Goal: Transaction & Acquisition: Purchase product/service

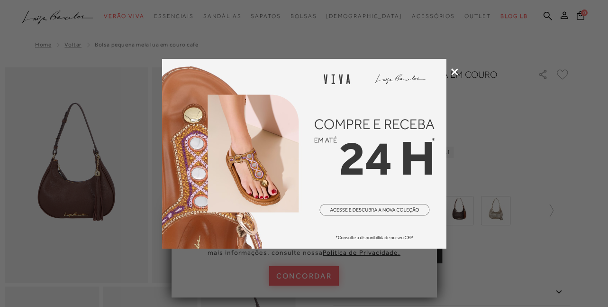
click at [456, 70] on icon at bounding box center [454, 71] width 7 height 7
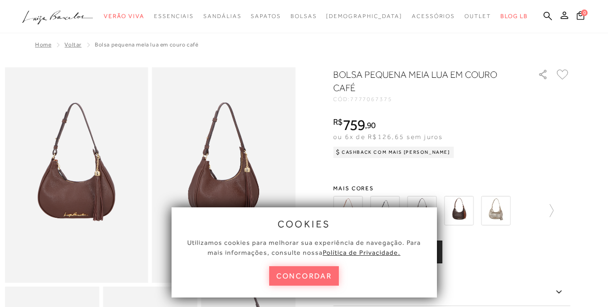
click at [298, 275] on button "concordar" at bounding box center [304, 275] width 70 height 19
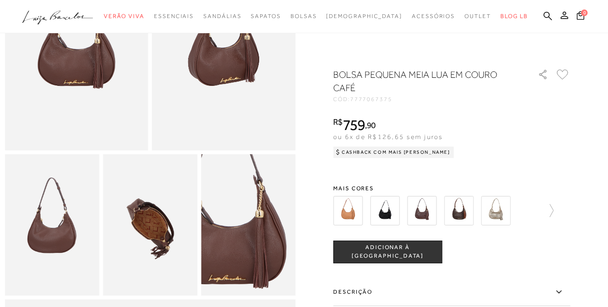
scroll to position [47, 0]
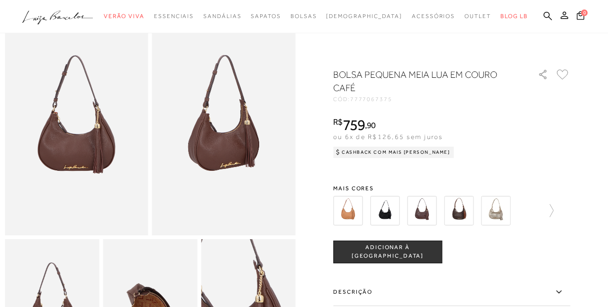
click at [80, 143] on img at bounding box center [77, 127] width 144 height 215
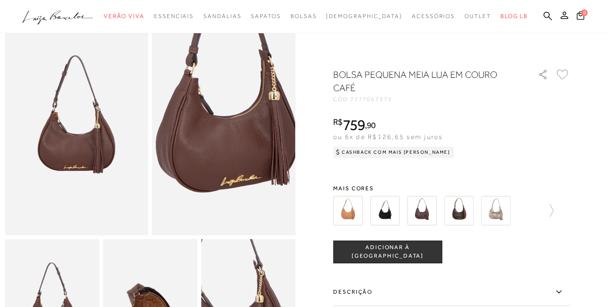
click at [222, 152] on img at bounding box center [227, 106] width 287 height 430
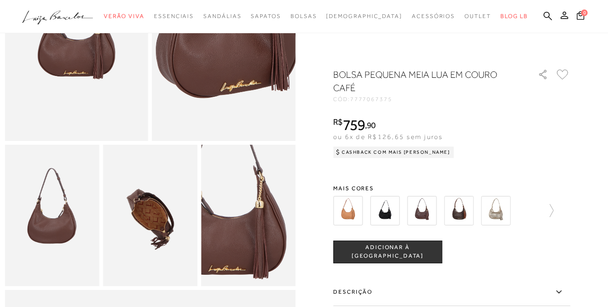
scroll to position [142, 0]
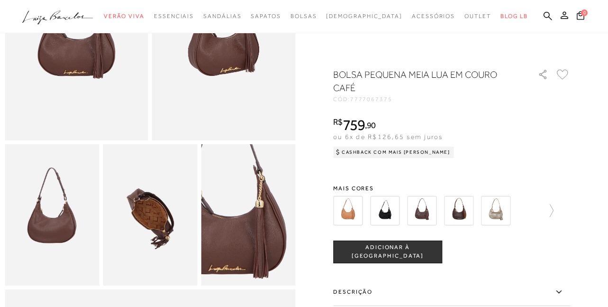
click at [61, 234] on img at bounding box center [52, 215] width 94 height 142
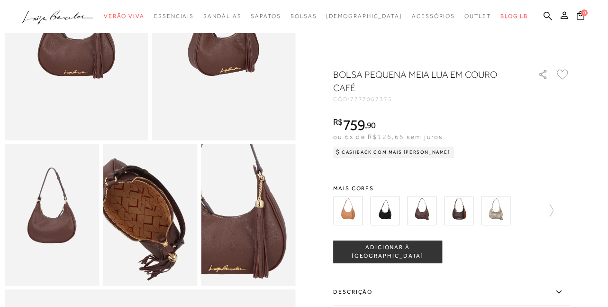
click at [162, 225] on img at bounding box center [138, 211] width 189 height 283
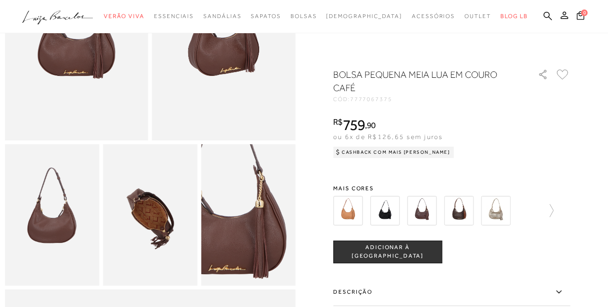
click at [247, 248] on img at bounding box center [248, 215] width 94 height 142
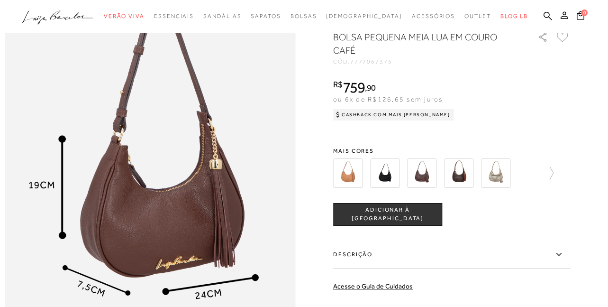
scroll to position [474, 0]
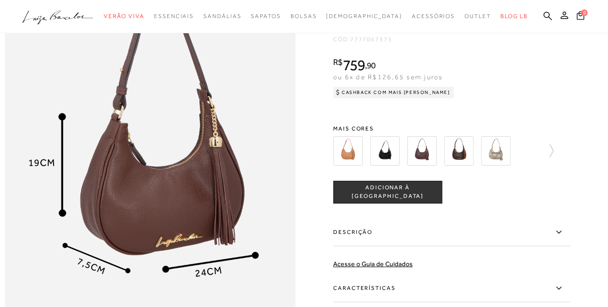
click at [387, 165] on img at bounding box center [384, 150] width 29 height 29
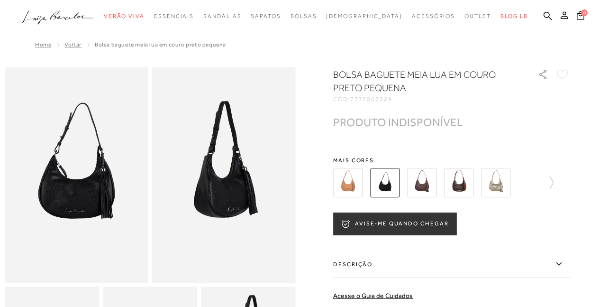
click at [349, 186] on img at bounding box center [347, 182] width 29 height 29
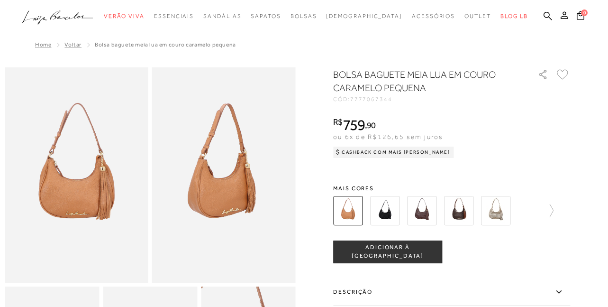
click at [420, 216] on img at bounding box center [421, 210] width 29 height 29
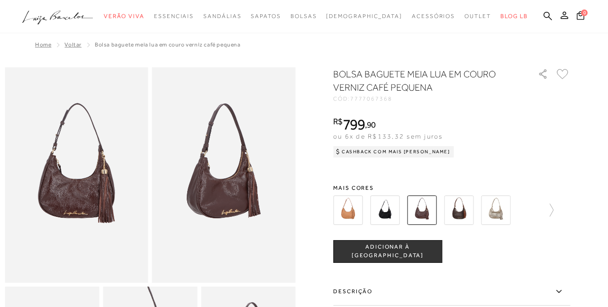
click at [462, 212] on img at bounding box center [458, 209] width 29 height 29
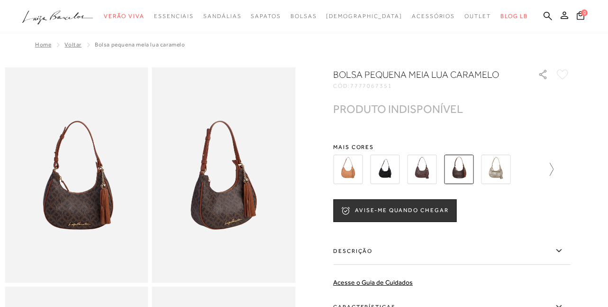
click at [552, 168] on icon at bounding box center [546, 168] width 13 height 13
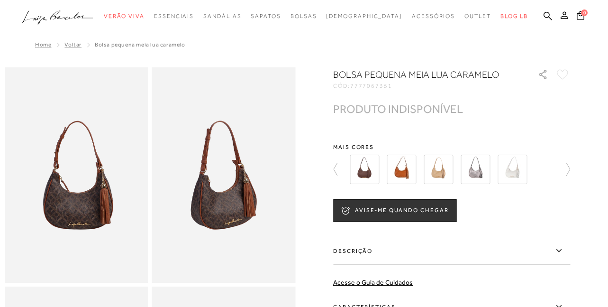
click at [369, 171] on img at bounding box center [364, 168] width 29 height 29
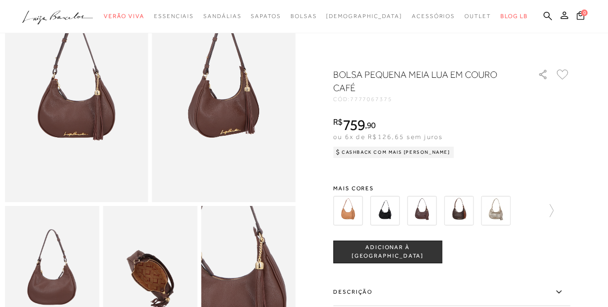
scroll to position [95, 0]
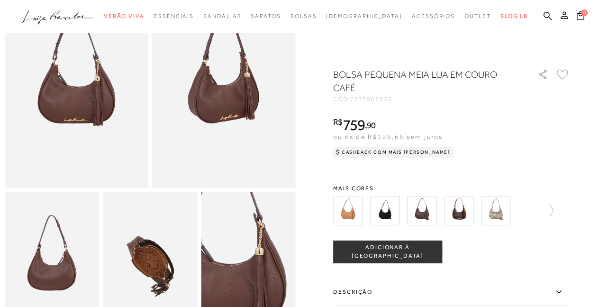
click at [411, 247] on span "ADICIONAR À [GEOGRAPHIC_DATA]" at bounding box center [388, 251] width 108 height 17
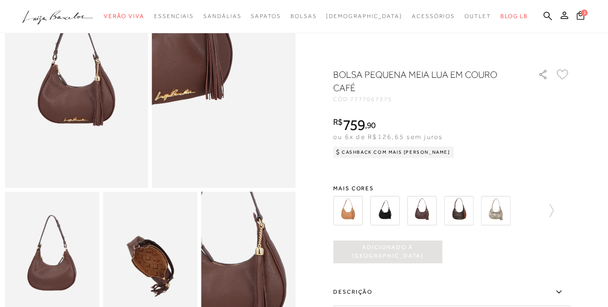
scroll to position [0, 0]
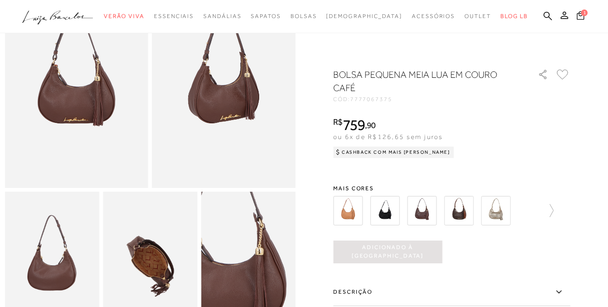
click at [581, 13] on span "1" at bounding box center [584, 12] width 7 height 7
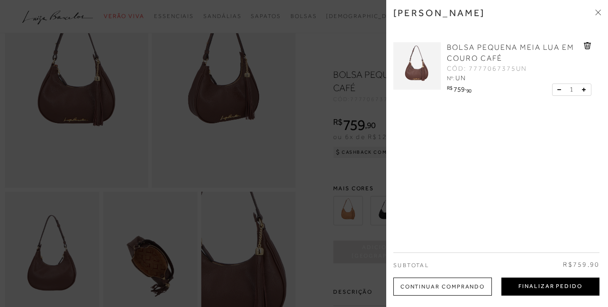
click at [514, 285] on button "Finalizar Pedido" at bounding box center [550, 286] width 98 height 18
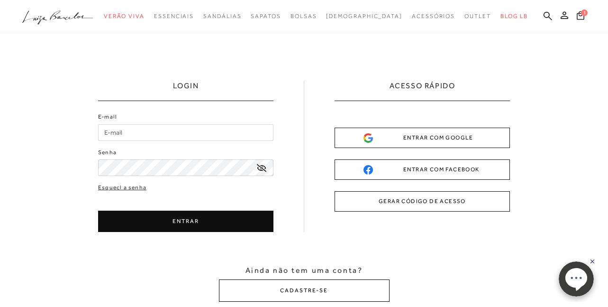
click at [304, 288] on button "CADASTRE-SE" at bounding box center [304, 290] width 171 height 22
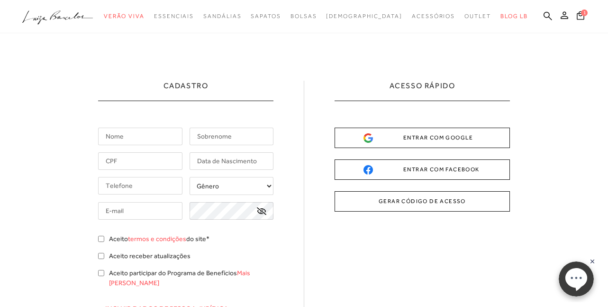
click at [121, 136] on input "text" at bounding box center [140, 136] width 84 height 18
type input "DAIANE"
type input "OLIVEIRA"
type input "[PHONE_NUMBER]"
type input "[EMAIL_ADDRESS][DOMAIN_NAME]"
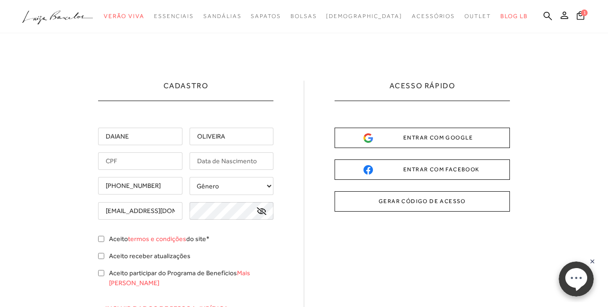
click at [163, 160] on input "text" at bounding box center [140, 161] width 84 height 18
type input "109.178.766-28"
drag, startPoint x: 135, startPoint y: 187, endPoint x: 119, endPoint y: 199, distance: 20.9
click at [119, 199] on div "DAIANE OLIVEIRA 109.178.766-28 [PHONE_NUMBER] Gênero Feminino" at bounding box center [185, 241] width 175 height 228
type input "[PHONE_NUMBER]"
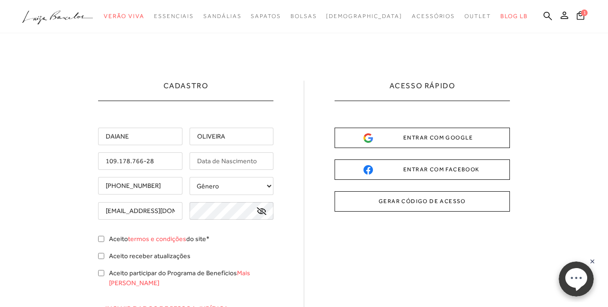
click at [237, 182] on select "Gênero Feminino Masculino" at bounding box center [231, 186] width 84 height 18
select select
click at [189, 177] on select "Gênero Feminino Masculino" at bounding box center [231, 186] width 84 height 18
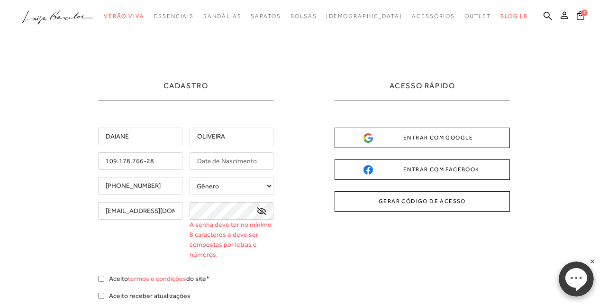
click at [259, 209] on icon at bounding box center [261, 211] width 9 height 8
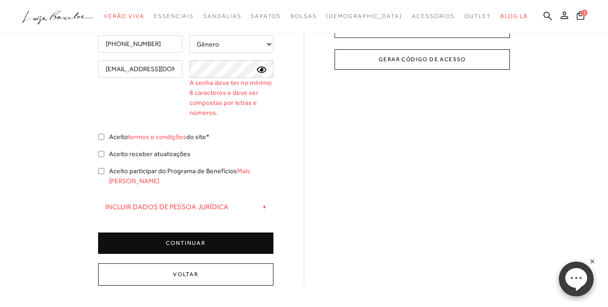
scroll to position [142, 0]
click at [101, 136] on input "Aceito termos e condições do site*" at bounding box center [101, 136] width 6 height 6
checkbox input "true"
click at [102, 152] on input "Aceito receber atualizações" at bounding box center [101, 153] width 6 height 6
checkbox input "true"
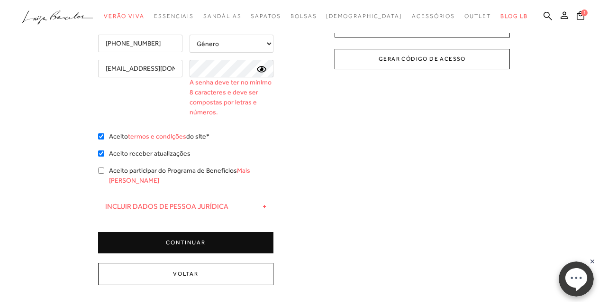
click at [186, 232] on button "CONTINUAR" at bounding box center [185, 242] width 175 height 21
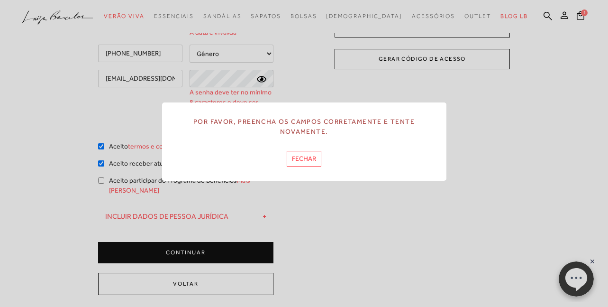
click at [298, 160] on button "FECHAR" at bounding box center [304, 159] width 35 height 16
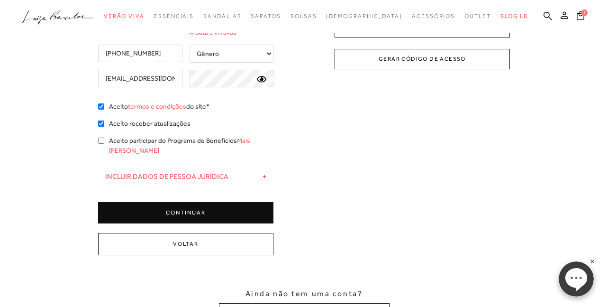
click at [189, 203] on button "CONTINUAR" at bounding box center [185, 212] width 175 height 21
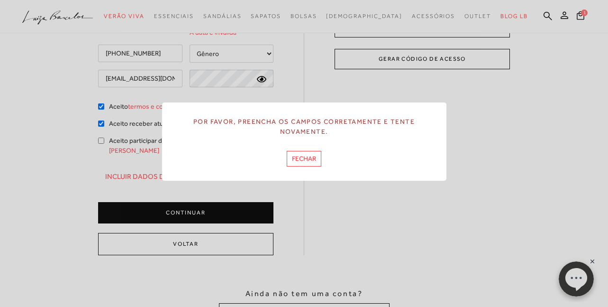
click at [303, 158] on button "FECHAR" at bounding box center [304, 159] width 35 height 16
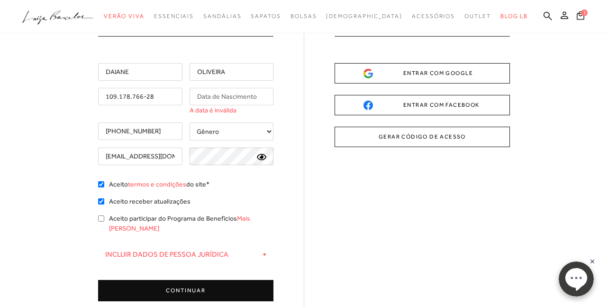
scroll to position [47, 0]
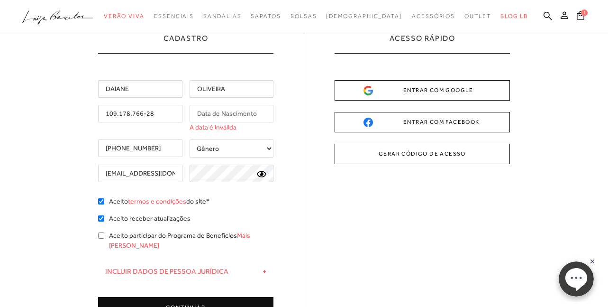
click at [238, 111] on input "text" at bounding box center [231, 114] width 84 height 18
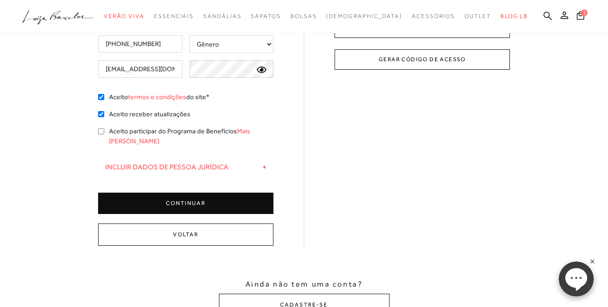
scroll to position [142, 0]
type input "[DATE]"
click at [191, 192] on button "CONTINUAR" at bounding box center [185, 202] width 175 height 21
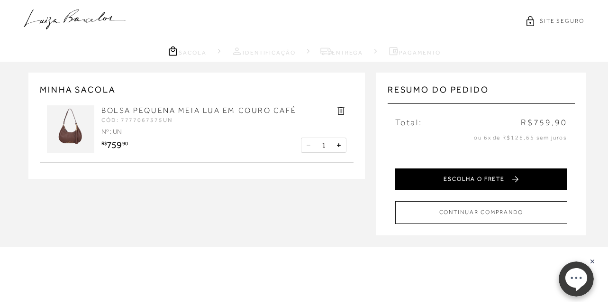
click at [471, 181] on button "ESCOLHA O FRETE" at bounding box center [481, 178] width 172 height 21
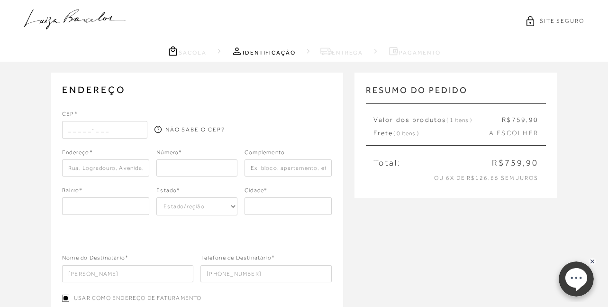
click at [85, 129] on input "text" at bounding box center [104, 129] width 85 height 17
type input "32400-197"
type input "Rua Silveira"
type input "150"
type input "Rua Silveira"
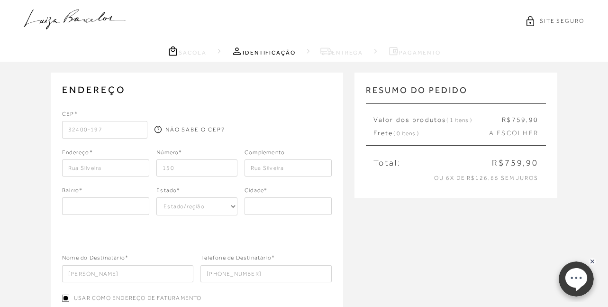
type input "MG"
select select "MG"
type input "Ibirité"
type input "Centro"
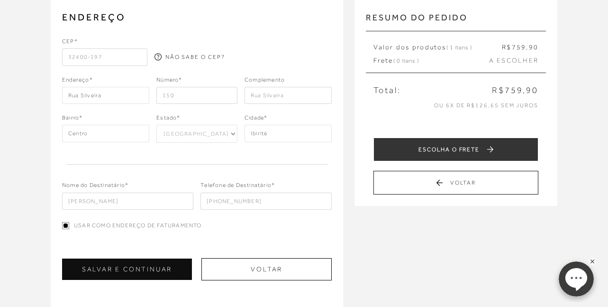
scroll to position [95, 0]
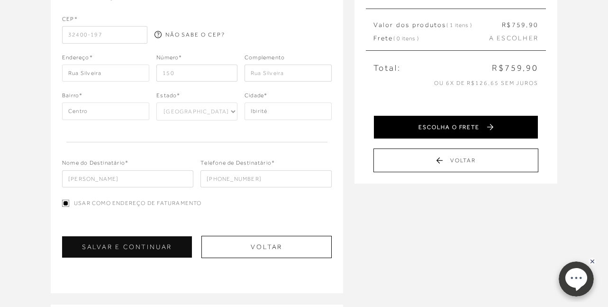
click at [469, 129] on button "ESCOLHA O FRETE" at bounding box center [455, 127] width 165 height 24
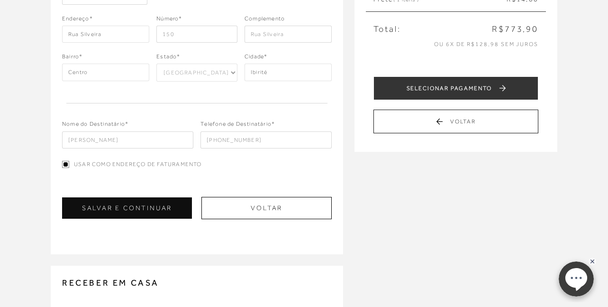
scroll to position [142, 0]
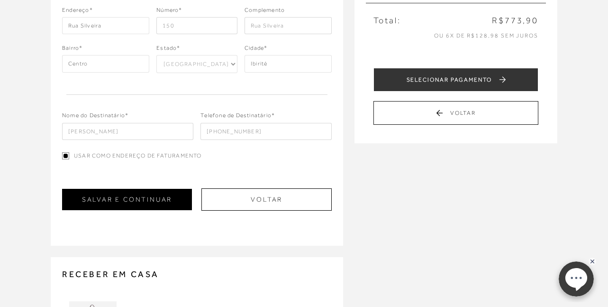
click at [128, 200] on button "SALVAR E CONTINUAR" at bounding box center [127, 199] width 130 height 21
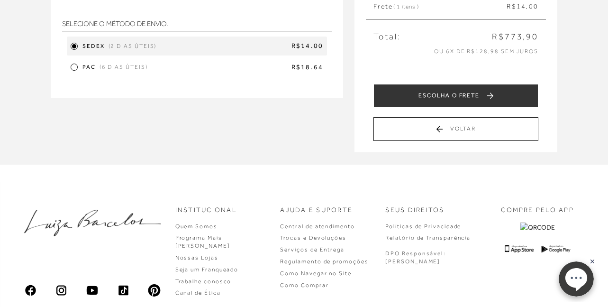
scroll to position [189, 0]
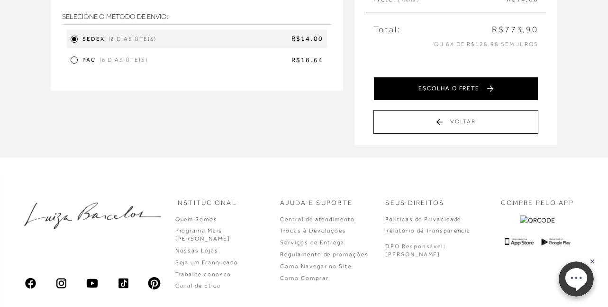
click at [433, 91] on button "ESCOLHA O FRETE" at bounding box center [455, 89] width 165 height 24
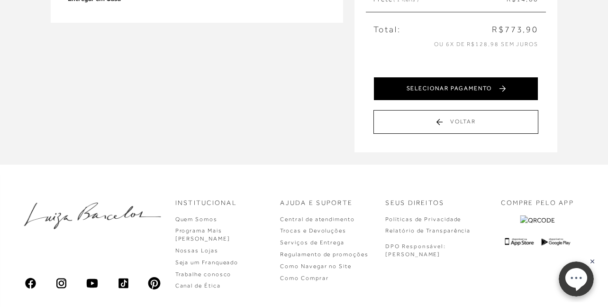
click at [426, 90] on button "SELECIONAR PAGAMENTO" at bounding box center [455, 89] width 165 height 24
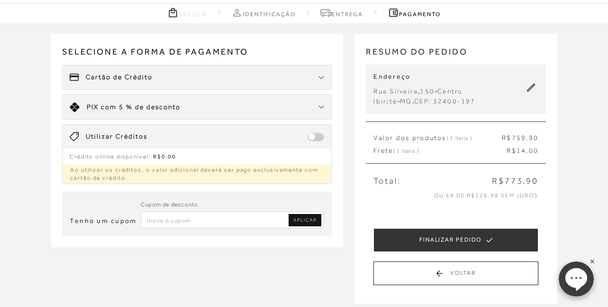
scroll to position [95, 0]
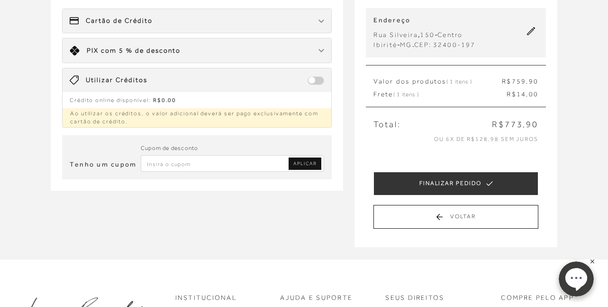
click at [166, 165] on input "Inserir Código da Promoção" at bounding box center [233, 163] width 184 height 17
type input "primeiralb"
click at [292, 165] on link "APLICAR" at bounding box center [305, 163] width 33 height 12
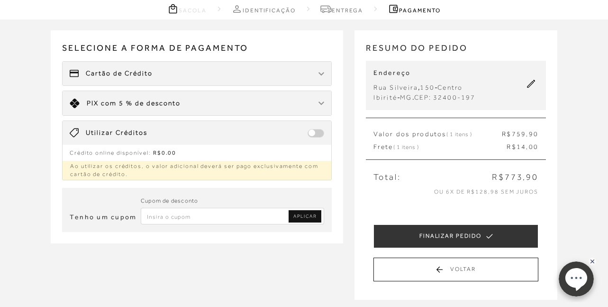
scroll to position [0, 0]
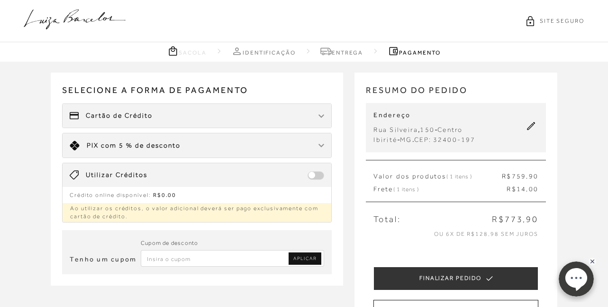
click at [173, 252] on input "Inserir Código da Promoção" at bounding box center [233, 258] width 184 height 17
type input "PRIMEIRALB"
click at [296, 258] on span "APLICAR" at bounding box center [304, 258] width 23 height 7
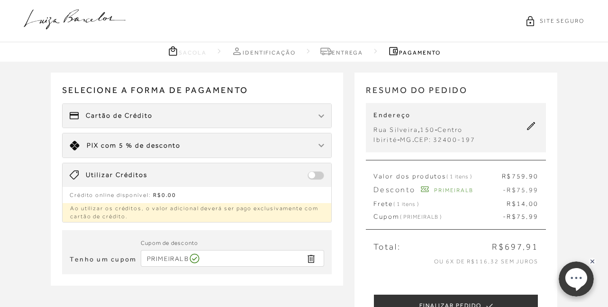
click at [321, 113] on div at bounding box center [321, 115] width 6 height 9
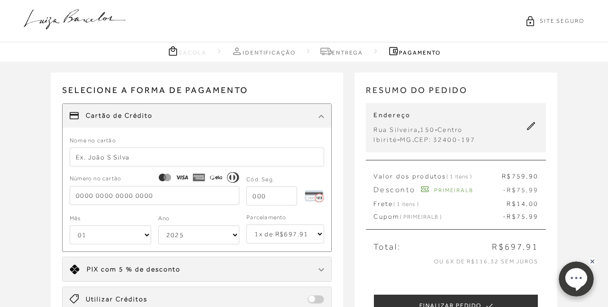
click at [317, 233] on select "1x de R$697.91 2x de R$348.96 sem juros 3x de R$232.64 sem juros 4x de R$174.48…" at bounding box center [285, 233] width 78 height 19
select select "6"
click at [246, 224] on select "1x de R$697.91 2x de R$348.96 sem juros 3x de R$232.64 sem juros 4x de R$174.48…" at bounding box center [285, 233] width 78 height 19
